Goal: Task Accomplishment & Management: Manage account settings

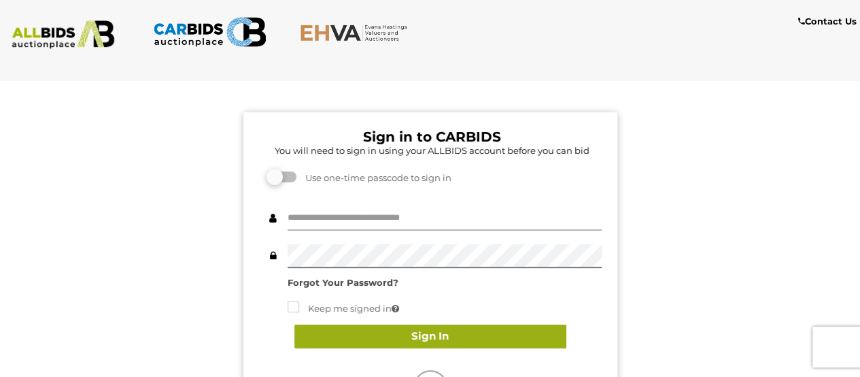
type input "**********"
click at [446, 337] on button "Sign In" at bounding box center [430, 336] width 272 height 24
